Goal: Task Accomplishment & Management: Check status

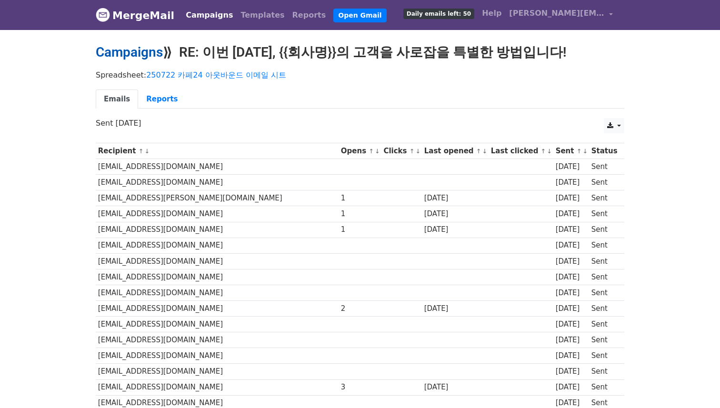
click at [154, 56] on link "Campaigns" at bounding box center [129, 52] width 67 height 16
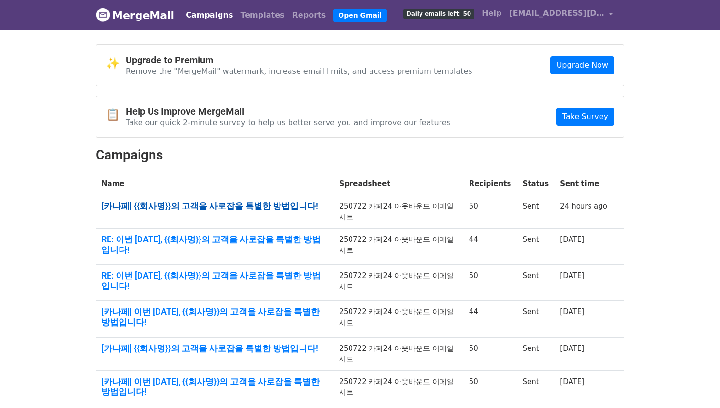
click at [240, 207] on link "[카나페] {{회사명}}의 고객을 사로잡을 특별한 방법입니다!" at bounding box center [214, 206] width 226 height 10
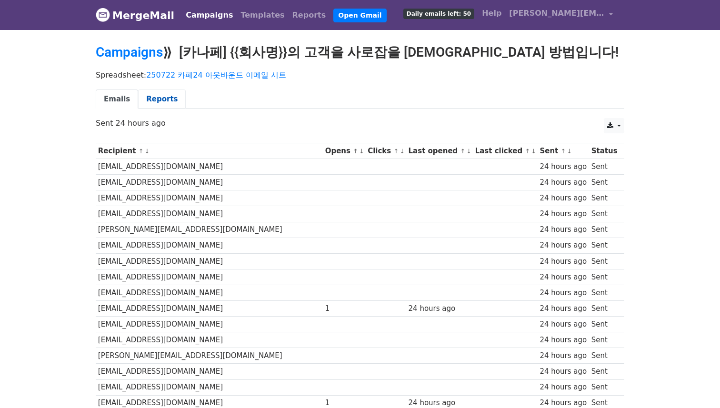
click at [148, 91] on link "Reports" at bounding box center [162, 100] width 48 height 20
click at [149, 91] on link "Reports" at bounding box center [162, 100] width 48 height 20
